Goal: Task Accomplishment & Management: Complete application form

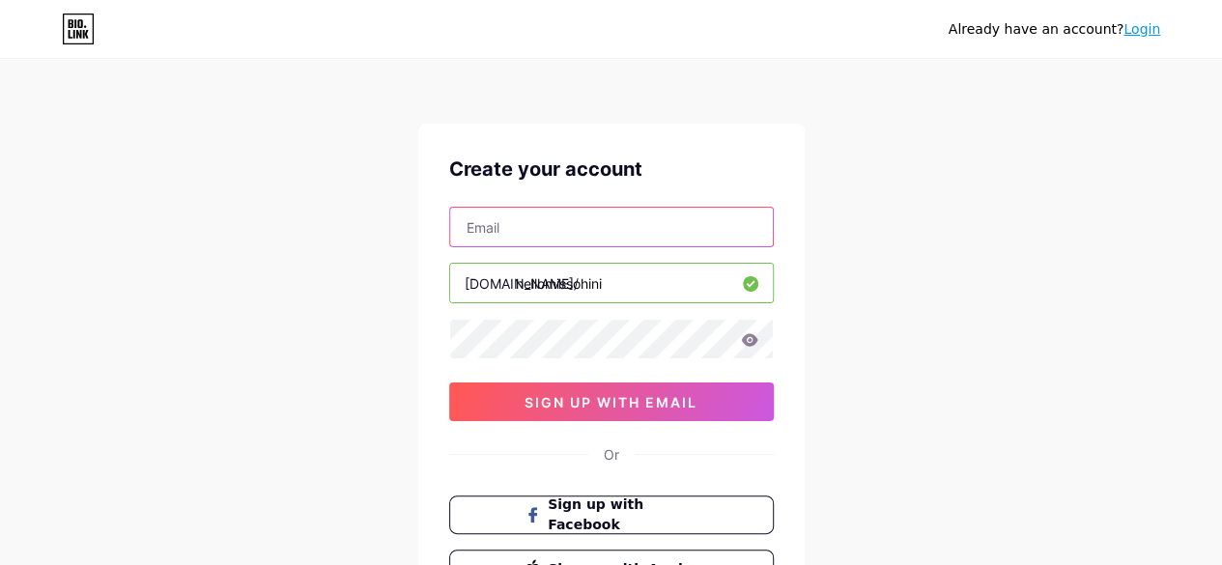
click at [649, 227] on input "text" at bounding box center [611, 227] width 323 height 39
type input "[EMAIL_ADDRESS][DOMAIN_NAME]"
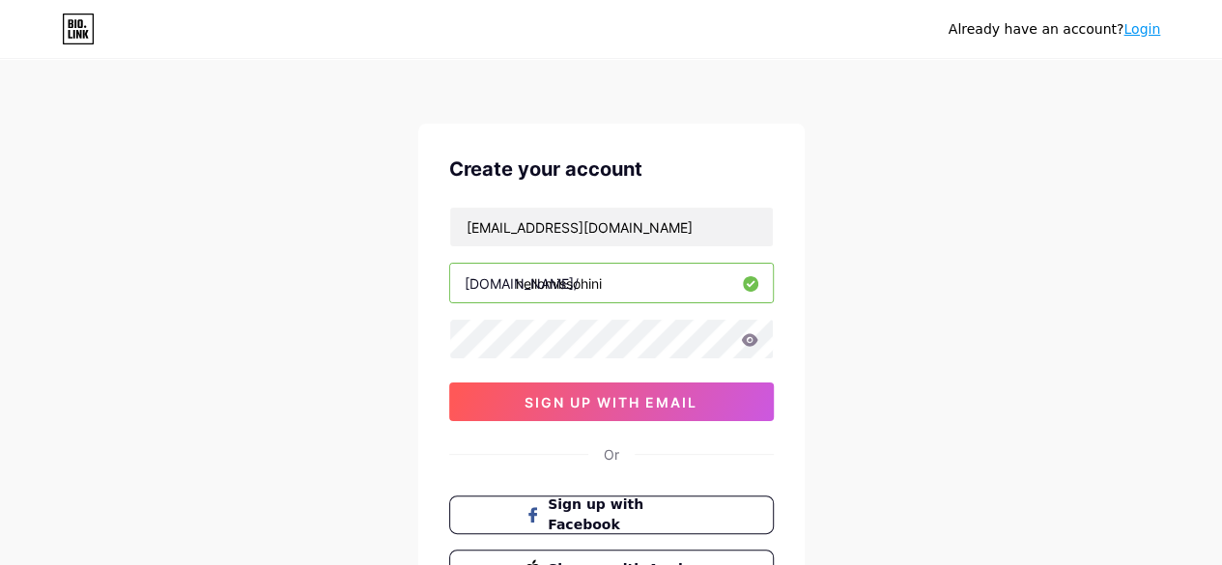
click at [838, 304] on div "Already have an account? Login Create your account [EMAIL_ADDRESS][DOMAIN_NAME]…" at bounding box center [611, 369] width 1222 height 739
click at [751, 341] on icon at bounding box center [749, 339] width 16 height 13
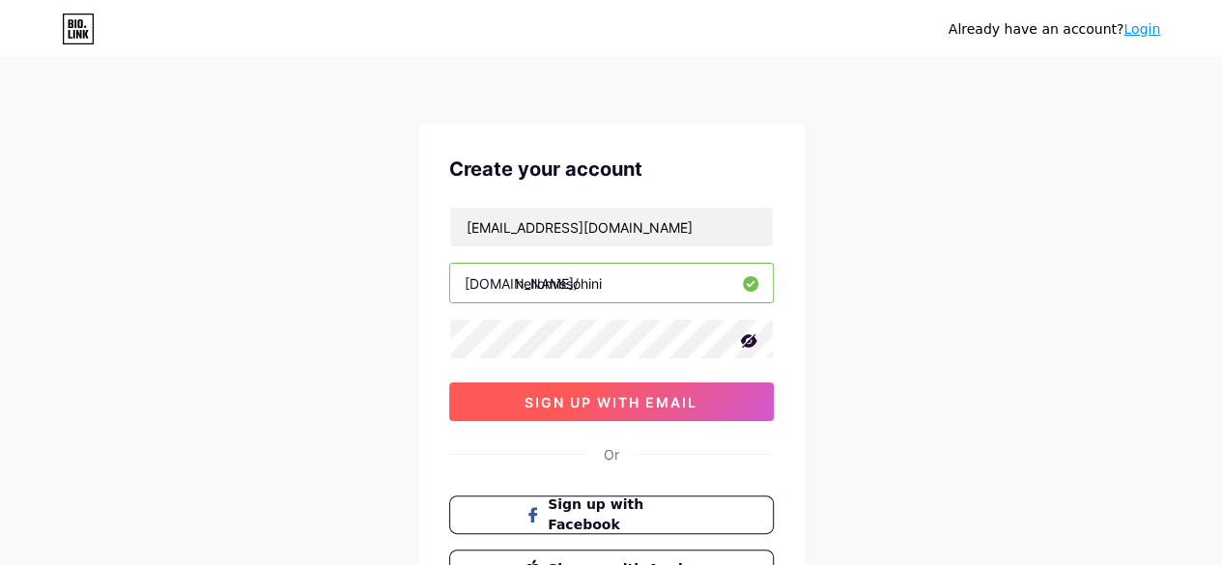
click at [607, 403] on span "sign up with email" at bounding box center [611, 402] width 173 height 16
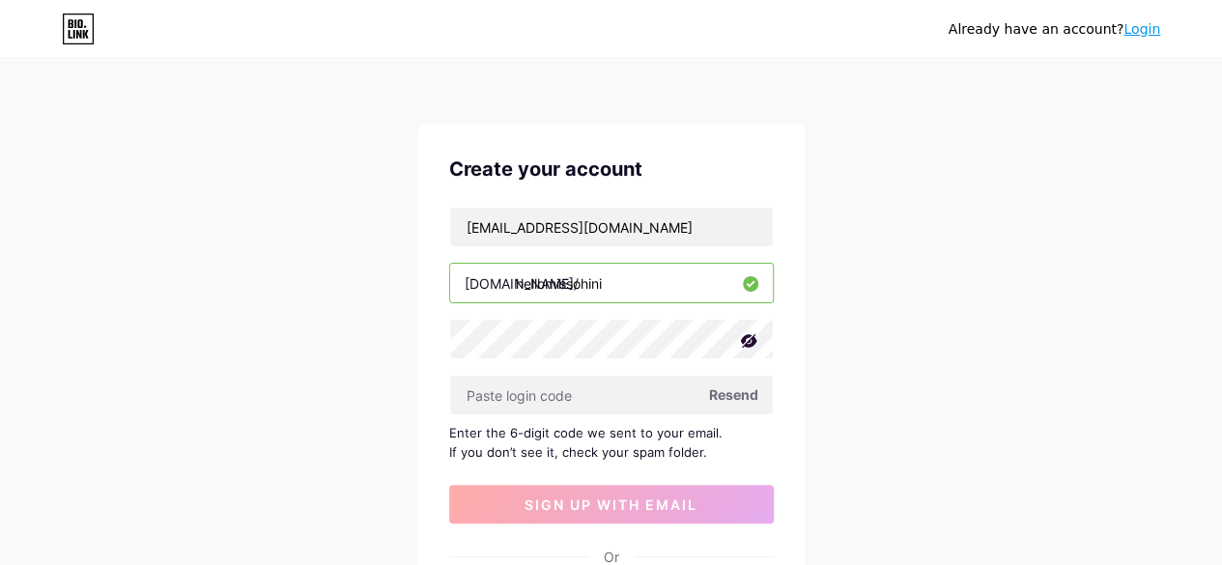
scroll to position [273, 0]
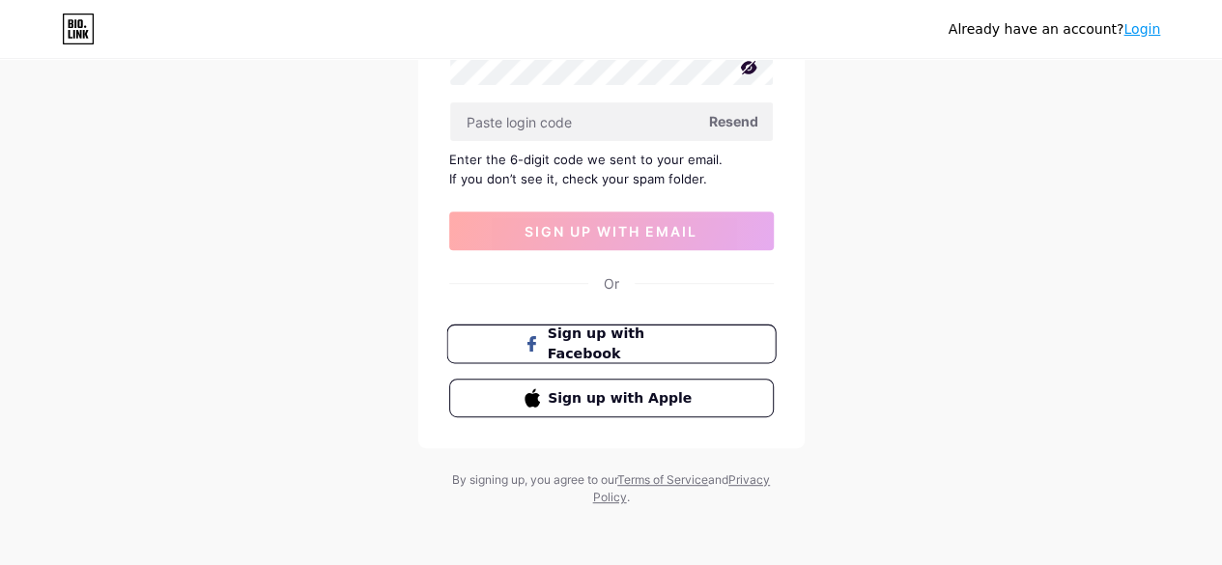
click at [612, 352] on button "Sign up with Facebook" at bounding box center [610, 345] width 329 height 40
click at [644, 351] on span "Sign up with Facebook" at bounding box center [623, 345] width 152 height 42
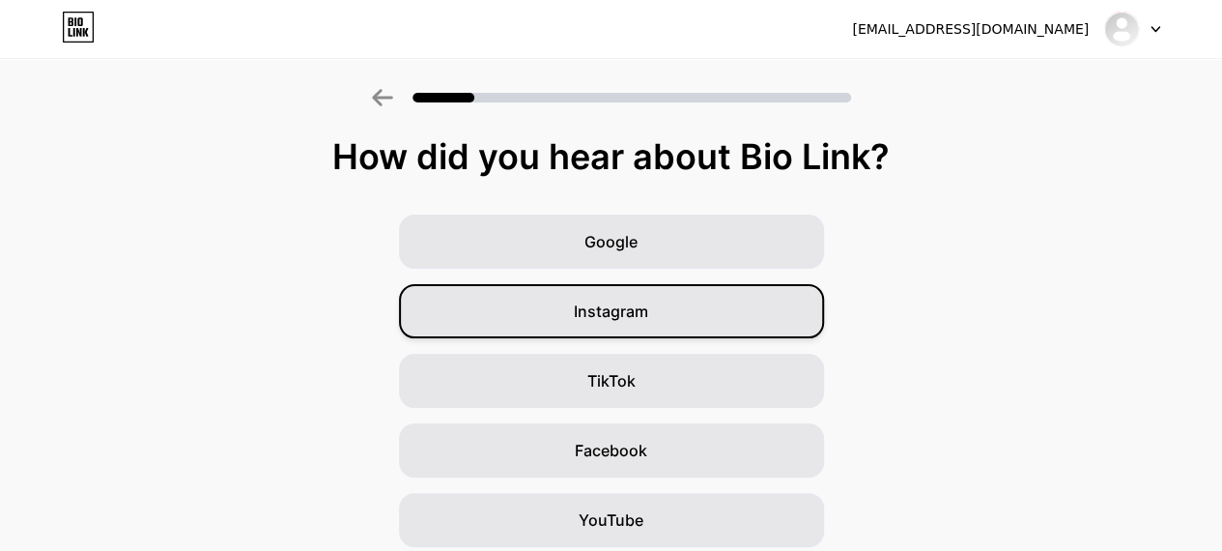
click at [574, 304] on div "Instagram" at bounding box center [611, 311] width 425 height 54
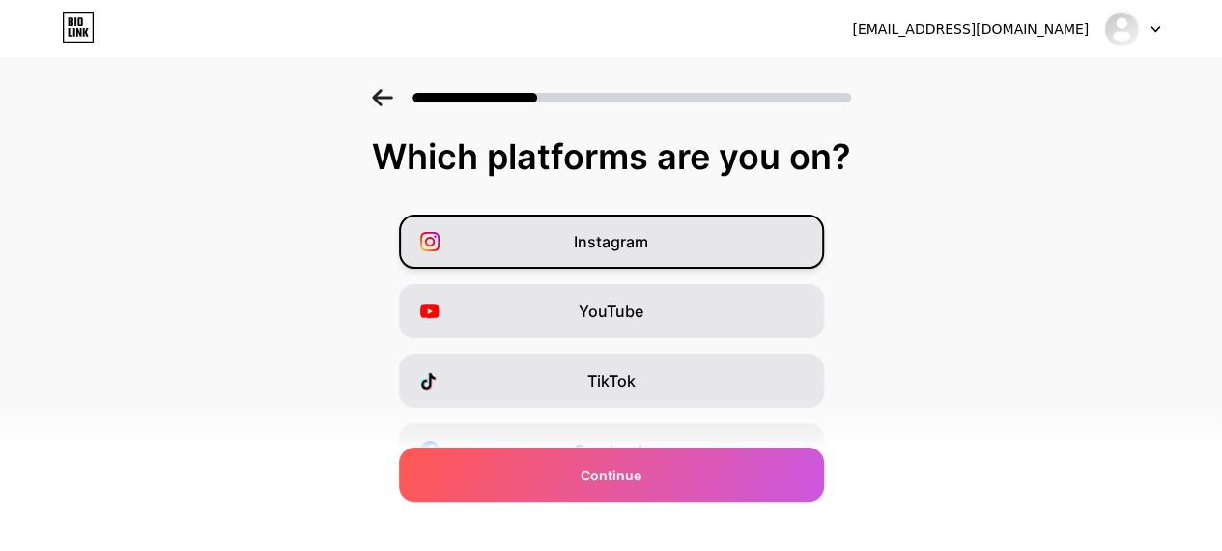
click at [655, 244] on div "Instagram" at bounding box center [611, 241] width 425 height 54
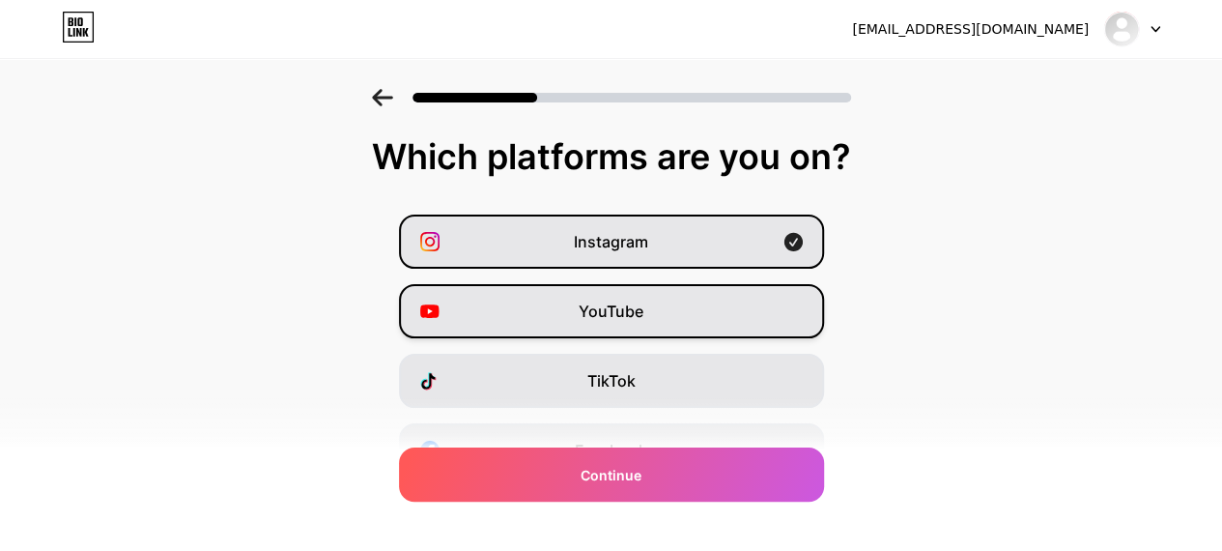
click at [694, 320] on div "YouTube" at bounding box center [611, 311] width 425 height 54
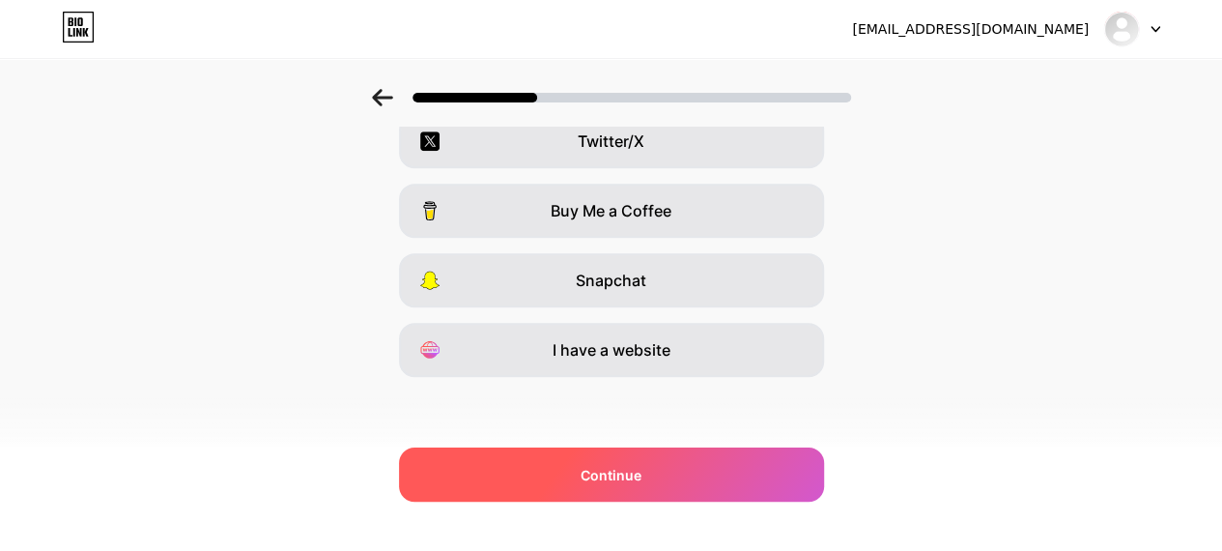
click at [599, 476] on span "Continue" at bounding box center [611, 475] width 61 height 20
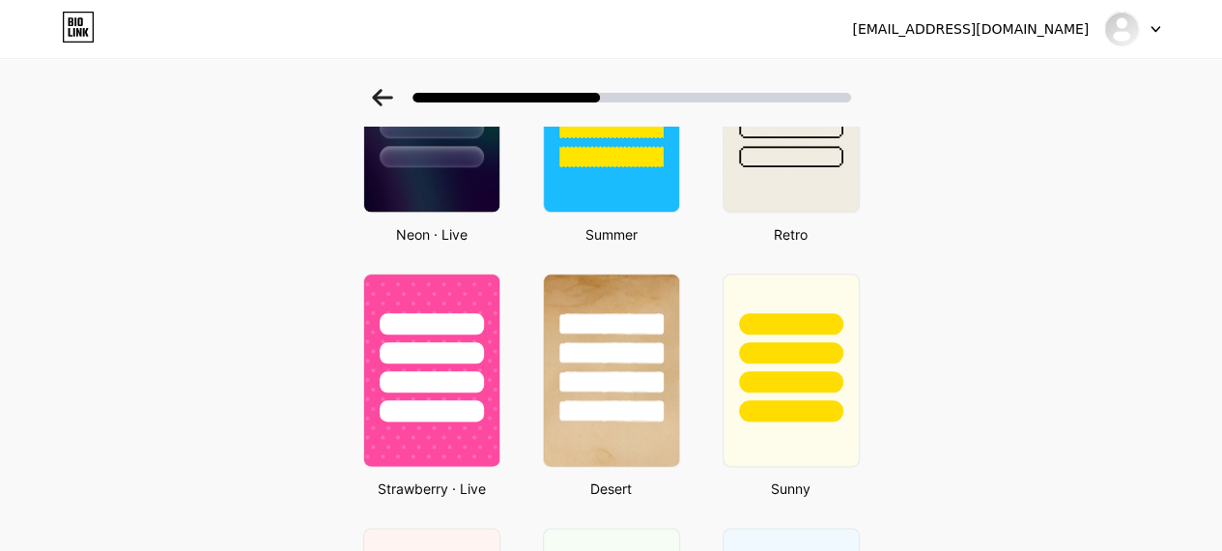
scroll to position [481, 0]
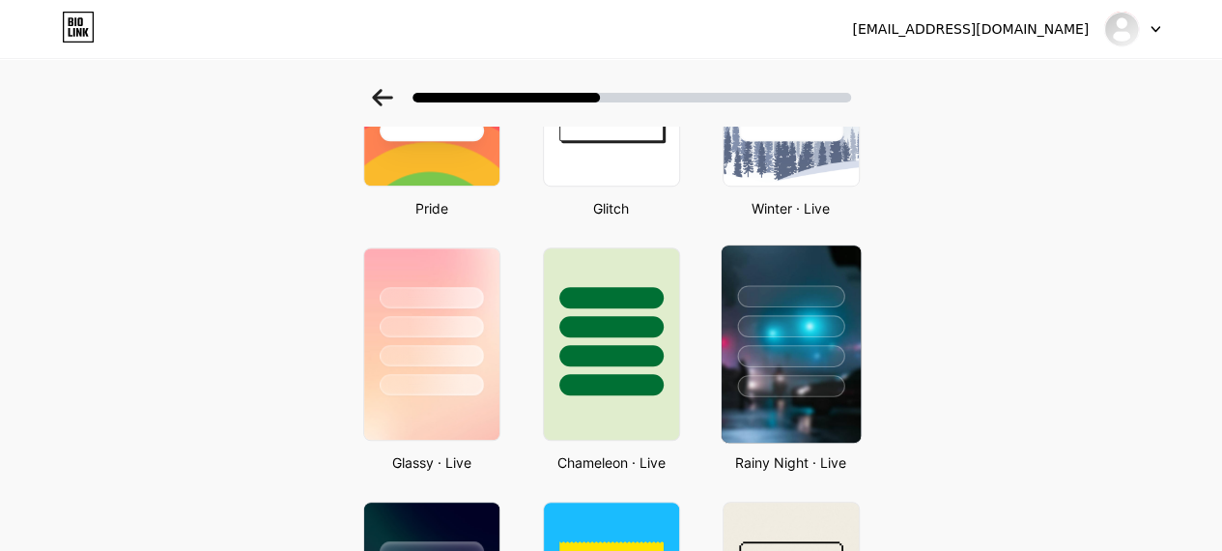
click at [837, 315] on div at bounding box center [790, 326] width 107 height 22
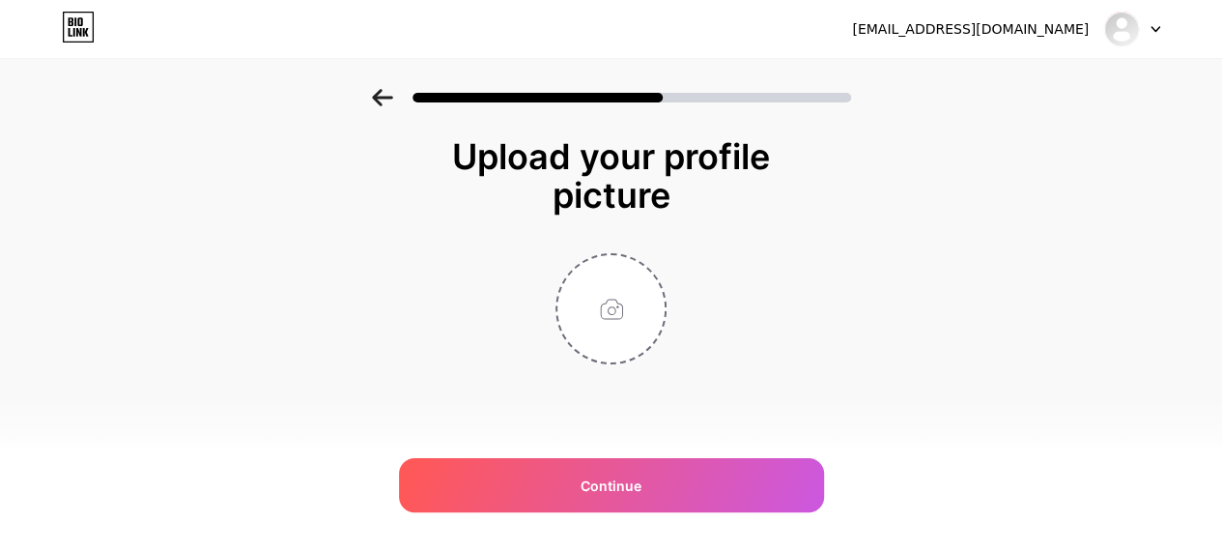
scroll to position [0, 0]
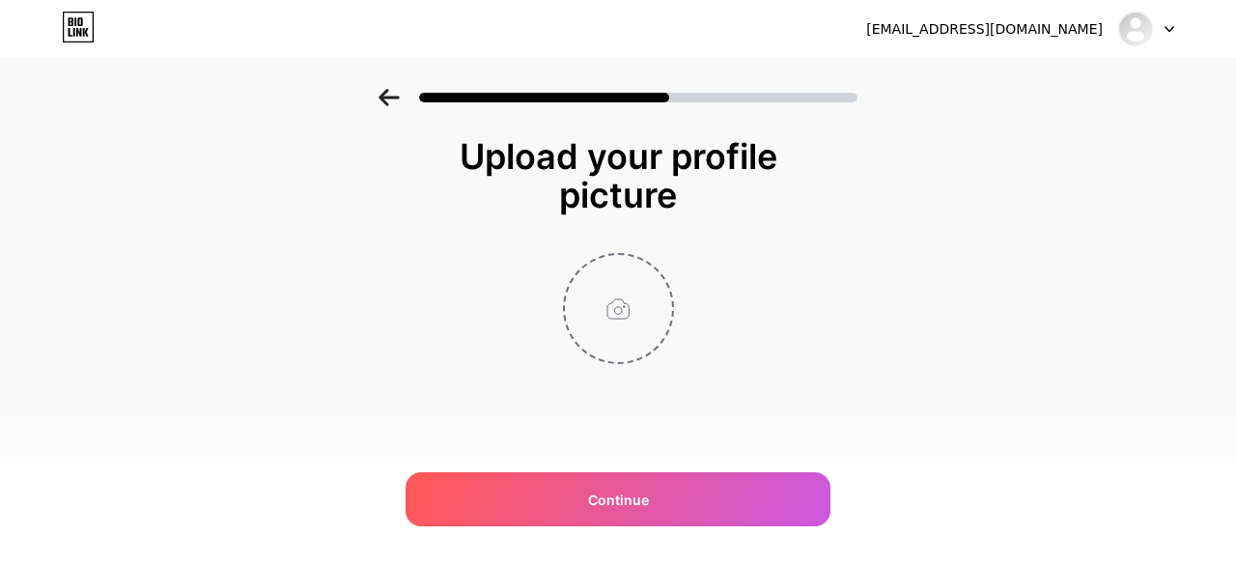
click at [614, 308] on input "file" at bounding box center [618, 308] width 107 height 107
type input "C:\fakepath\504489574_23974724365456608_4599211176330602694_n.jpg"
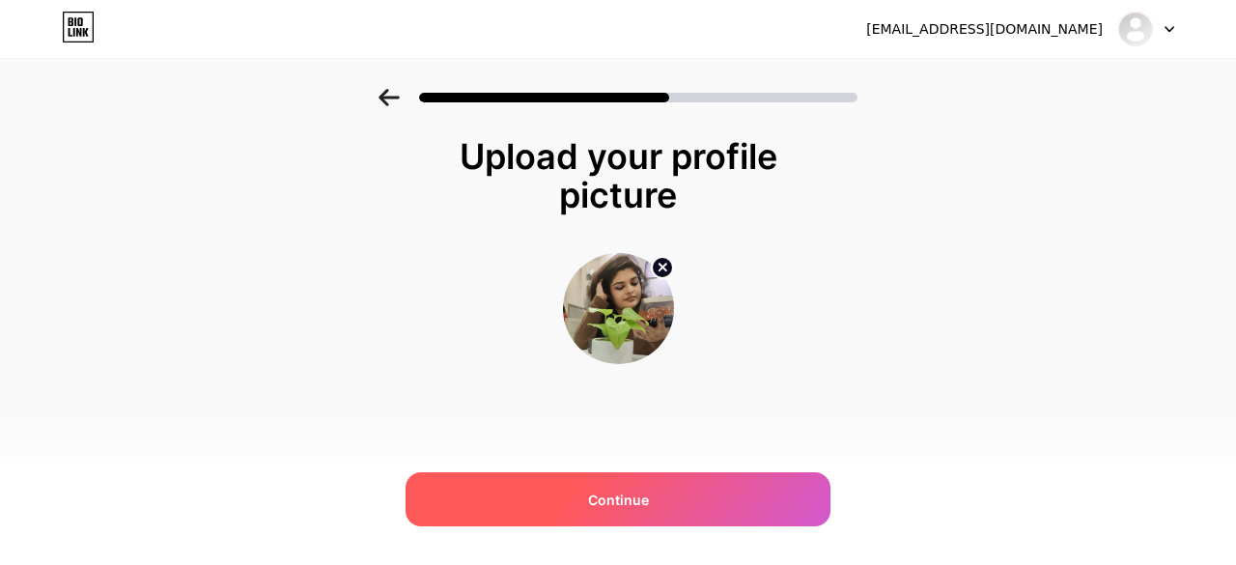
click at [611, 503] on span "Continue" at bounding box center [618, 500] width 61 height 20
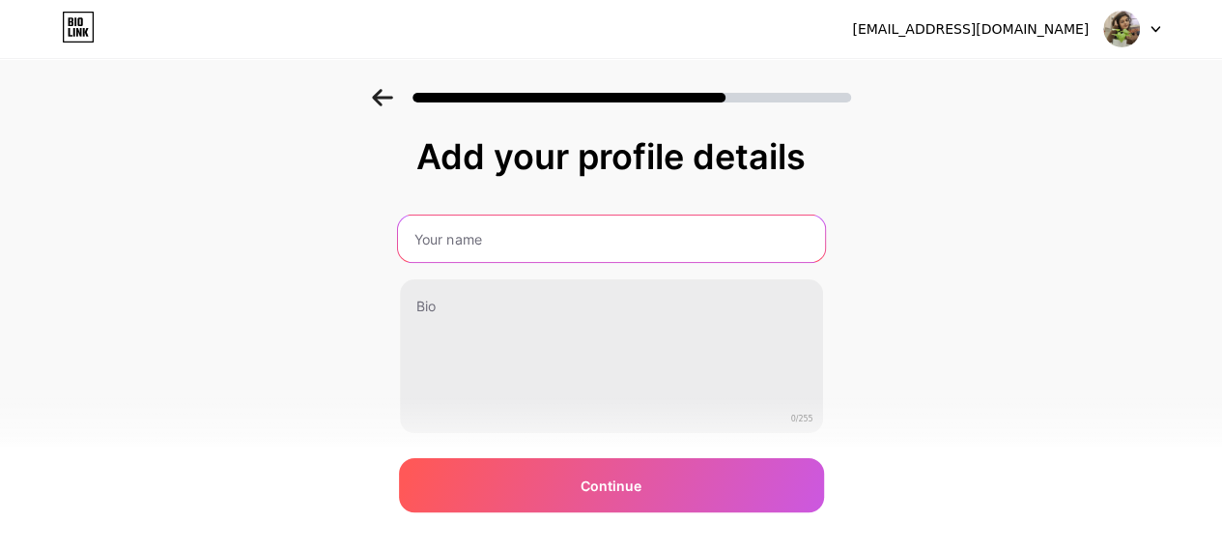
click at [514, 243] on input "text" at bounding box center [610, 238] width 427 height 46
type input "[PERSON_NAME]"
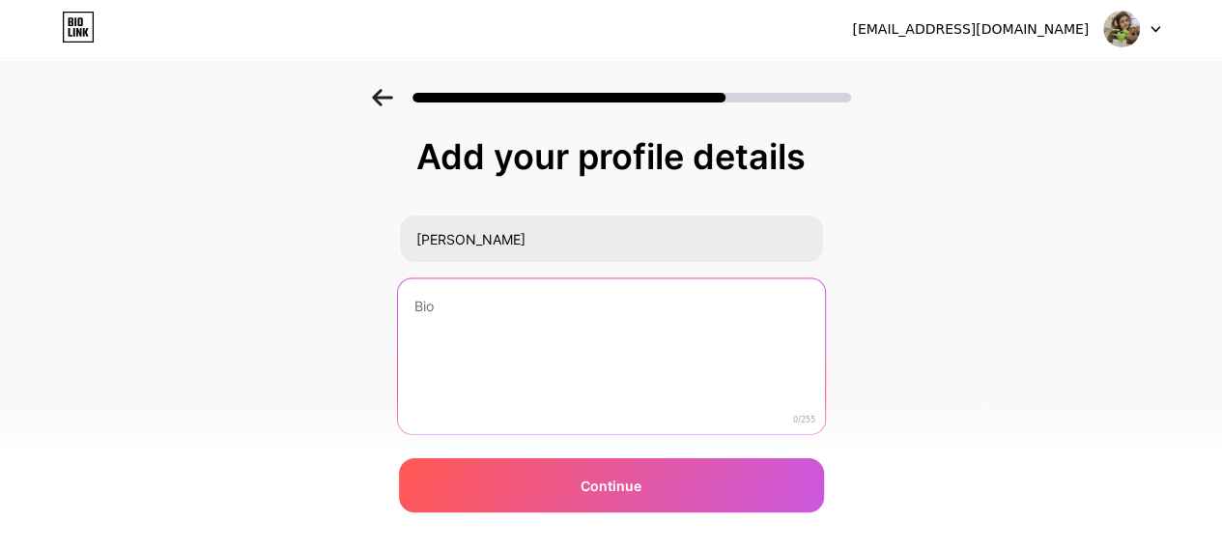
click at [481, 325] on textarea at bounding box center [610, 356] width 427 height 157
paste textarea "Passionate traveler and media strategist with a curious mind and a love for sto…"
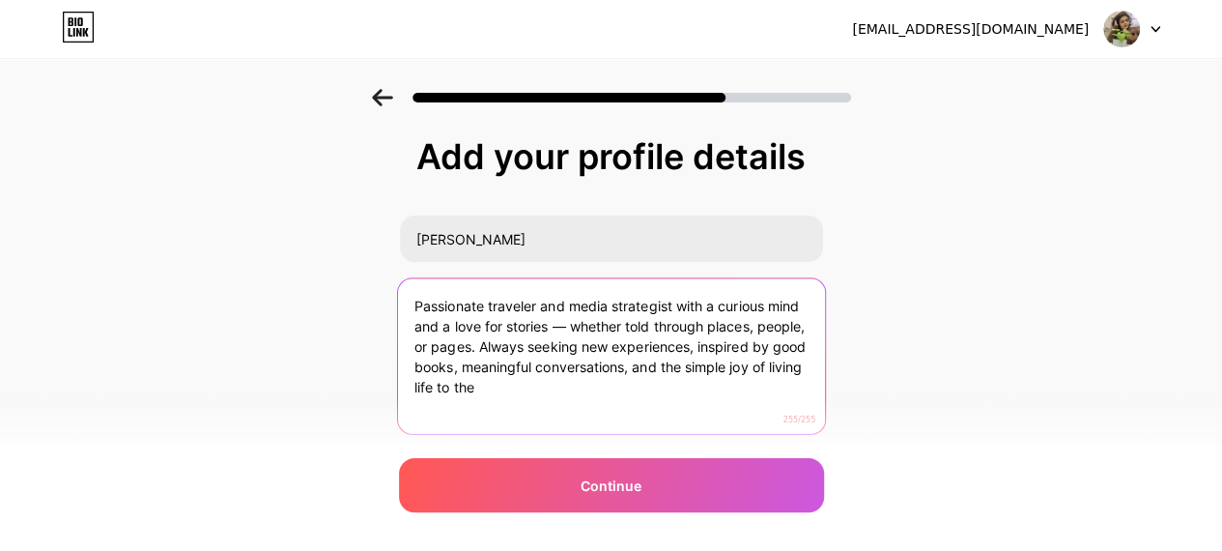
drag, startPoint x: 421, startPoint y: 297, endPoint x: 557, endPoint y: 425, distance: 187.2
click at [557, 425] on textarea "Passionate traveler and media strategist with a curious mind and a love for sto…" at bounding box center [610, 356] width 427 height 157
paste textarea "Traveler at heart & media strategist by profession. Passionate about stories, b…"
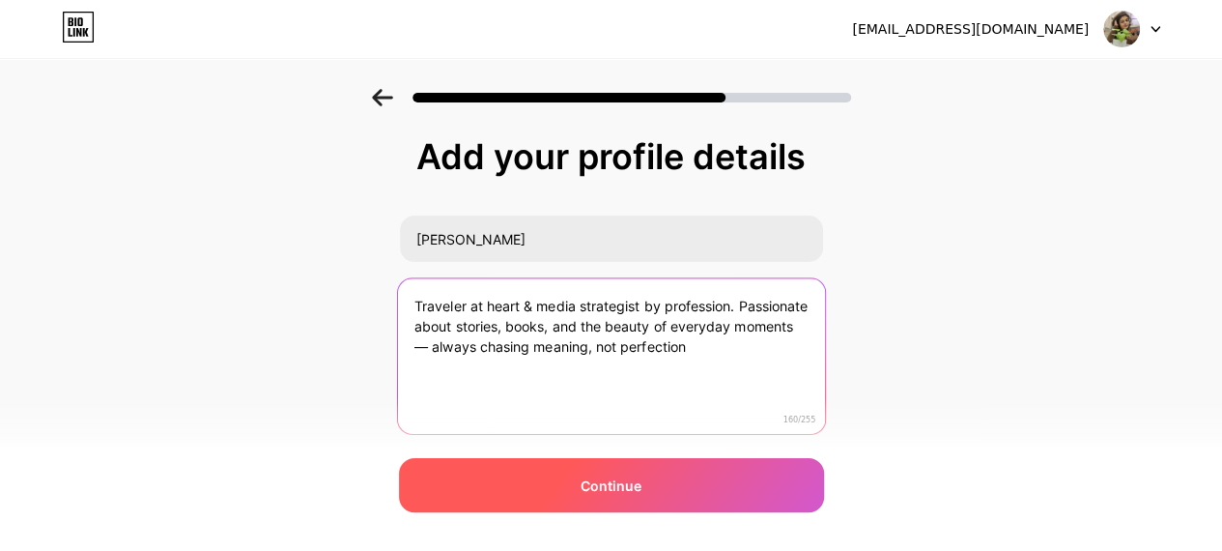
type textarea "Traveler at heart & media strategist by profession. Passionate about stories, b…"
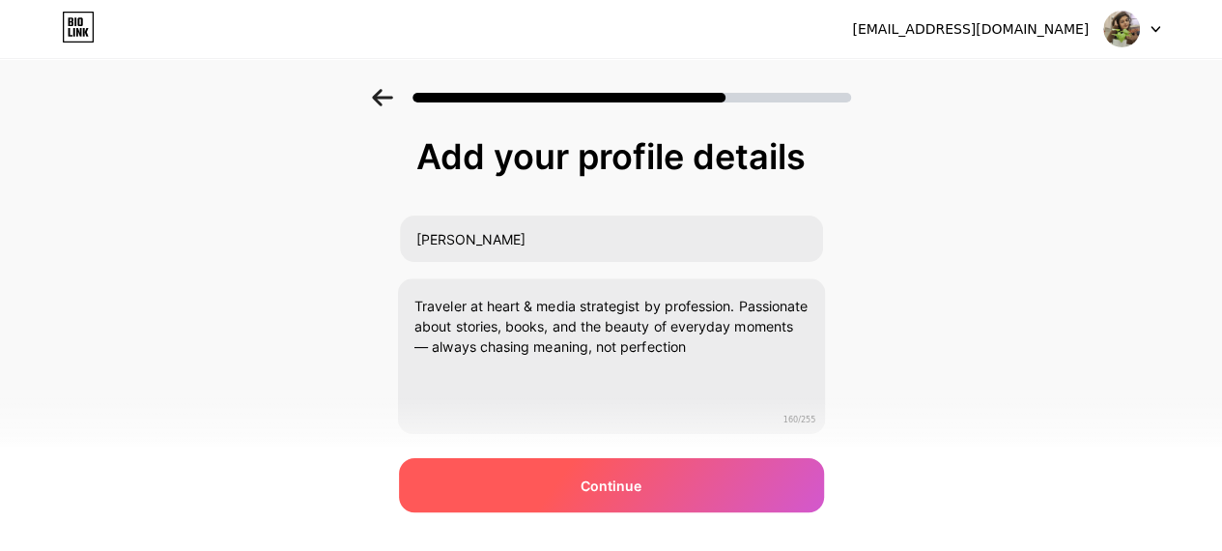
click at [525, 469] on div "Continue" at bounding box center [611, 485] width 425 height 54
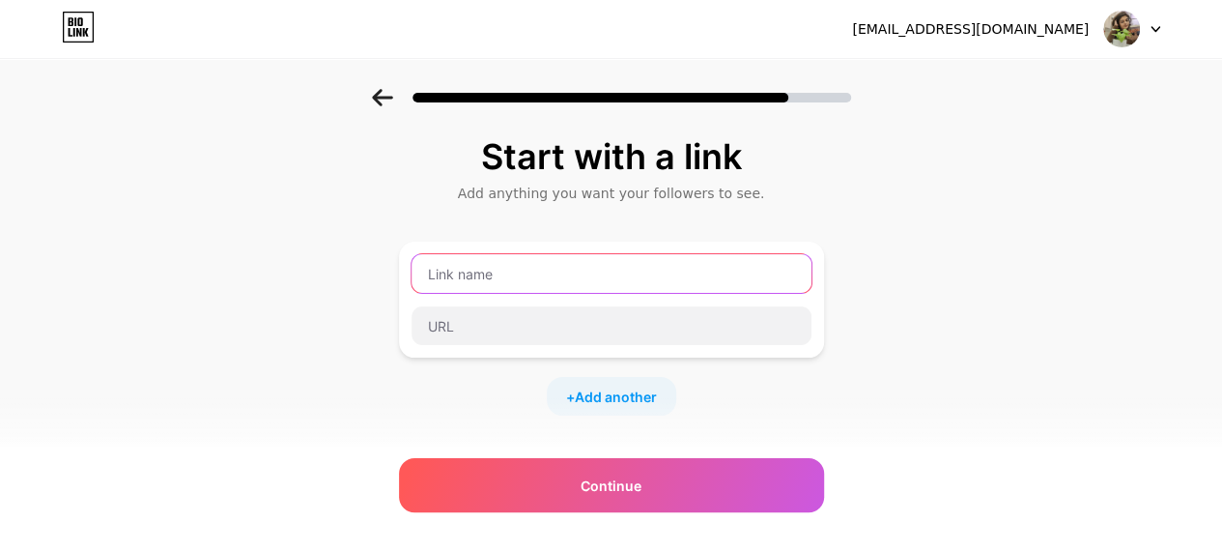
click at [521, 277] on input "text" at bounding box center [612, 273] width 400 height 39
type input "hellomissohini"
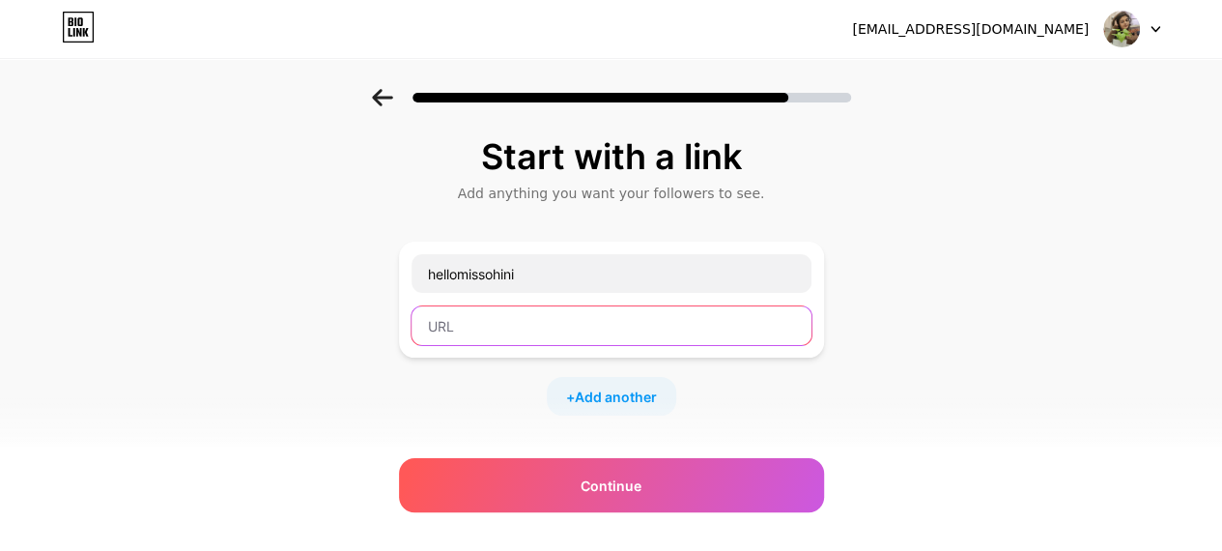
click at [538, 331] on input "text" at bounding box center [612, 325] width 400 height 39
paste input "[URL][DOMAIN_NAME]"
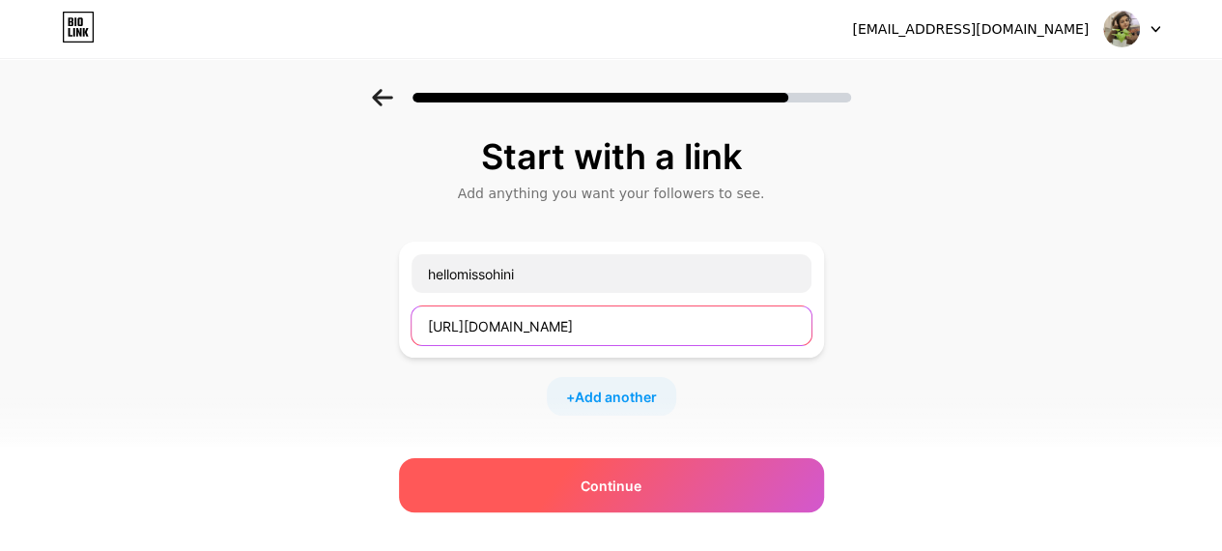
type input "[URL][DOMAIN_NAME]"
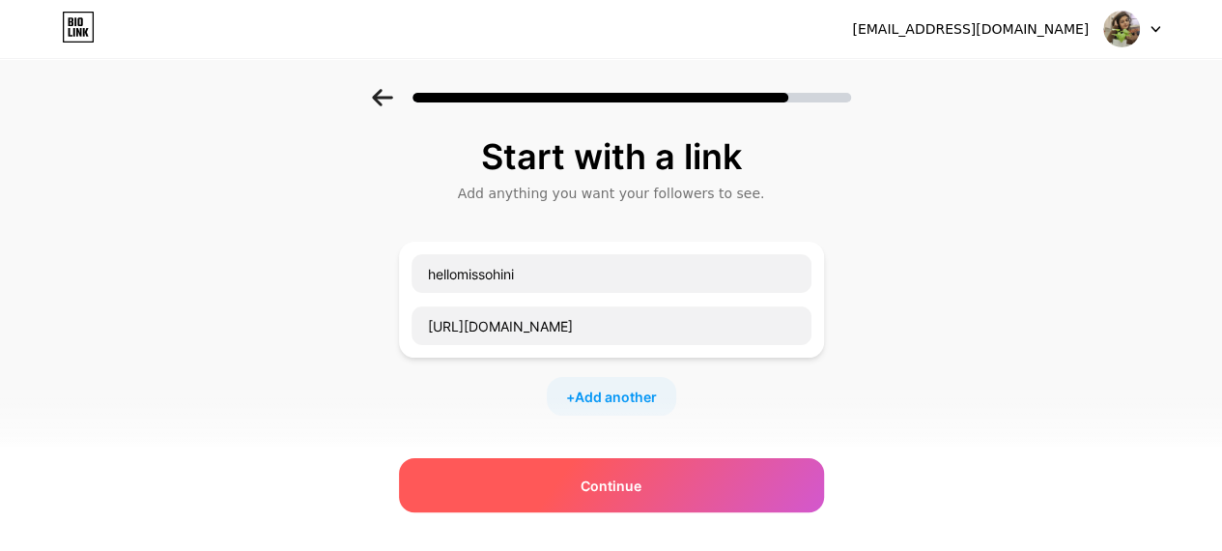
click at [504, 481] on div "Continue" at bounding box center [611, 485] width 425 height 54
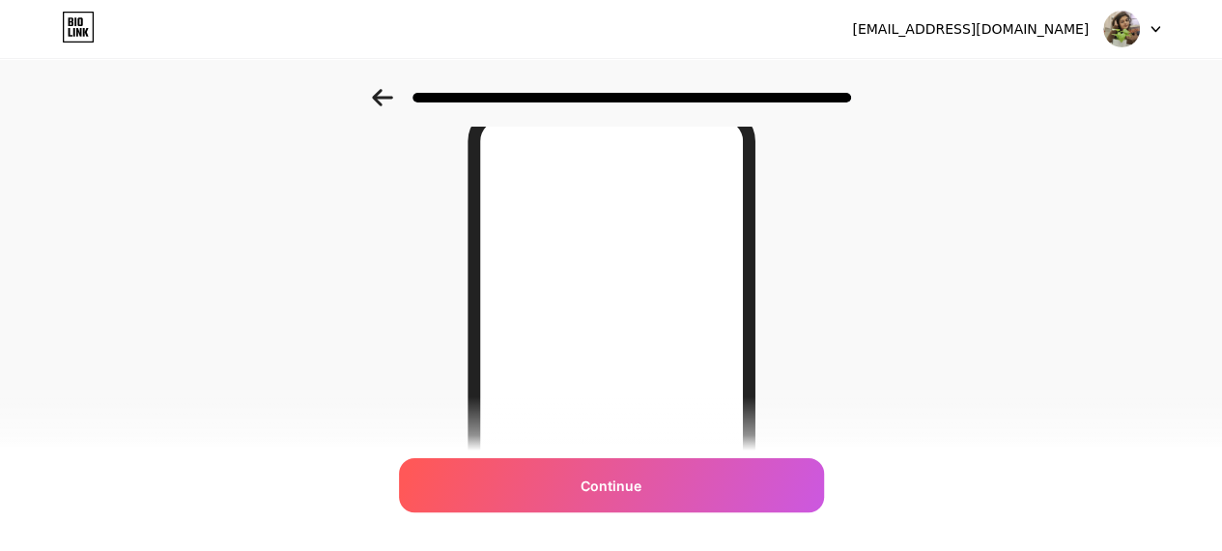
scroll to position [84, 0]
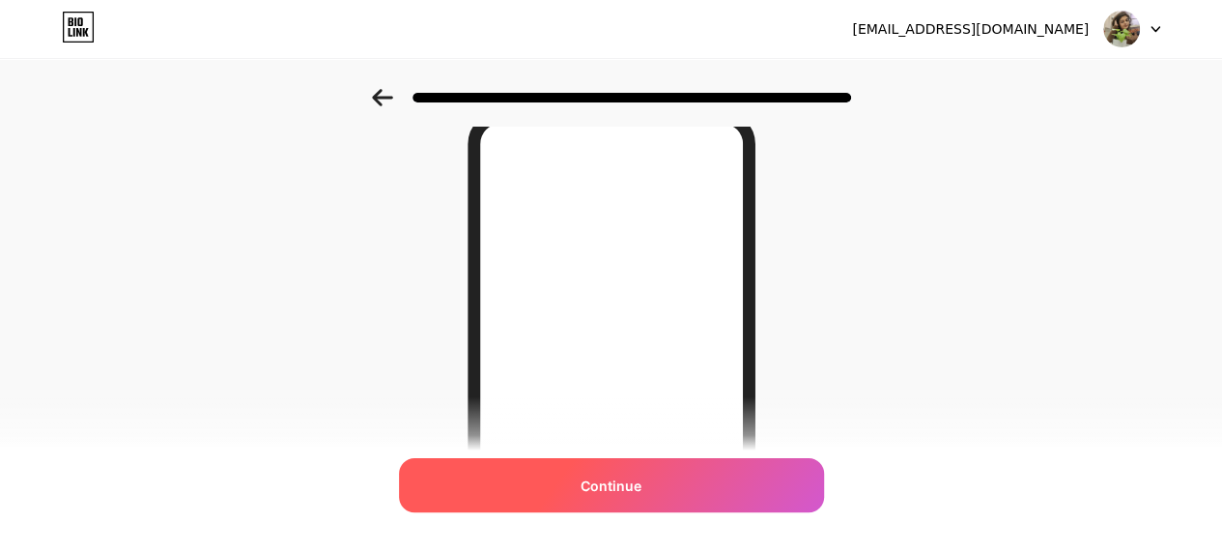
click at [582, 469] on div "Continue" at bounding box center [611, 485] width 425 height 54
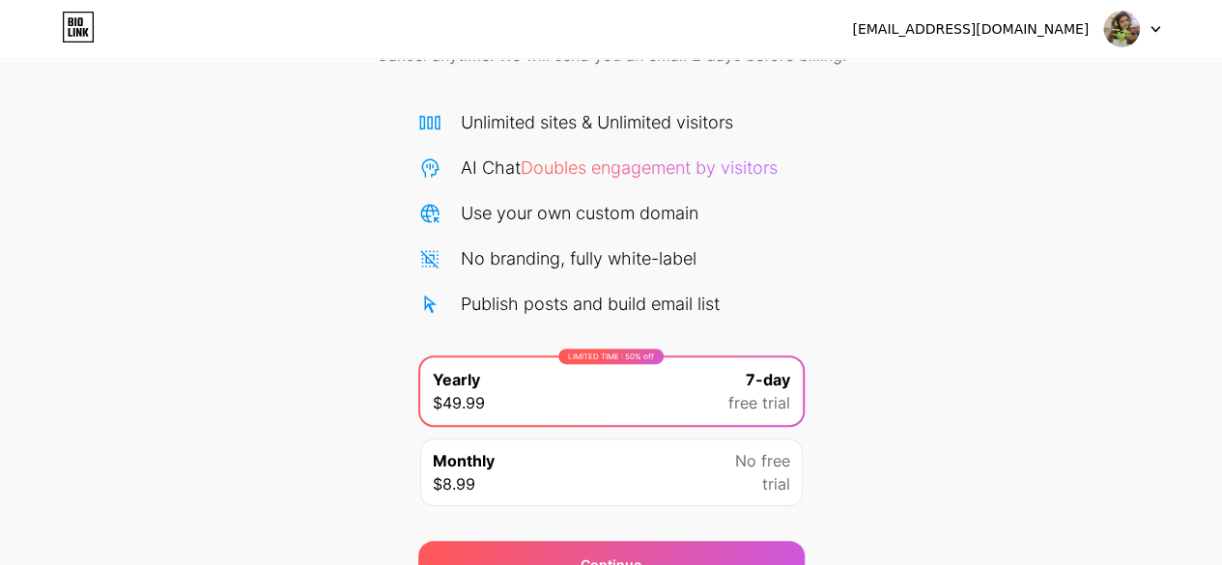
scroll to position [187, 0]
